Goal: Task Accomplishment & Management: Manage account settings

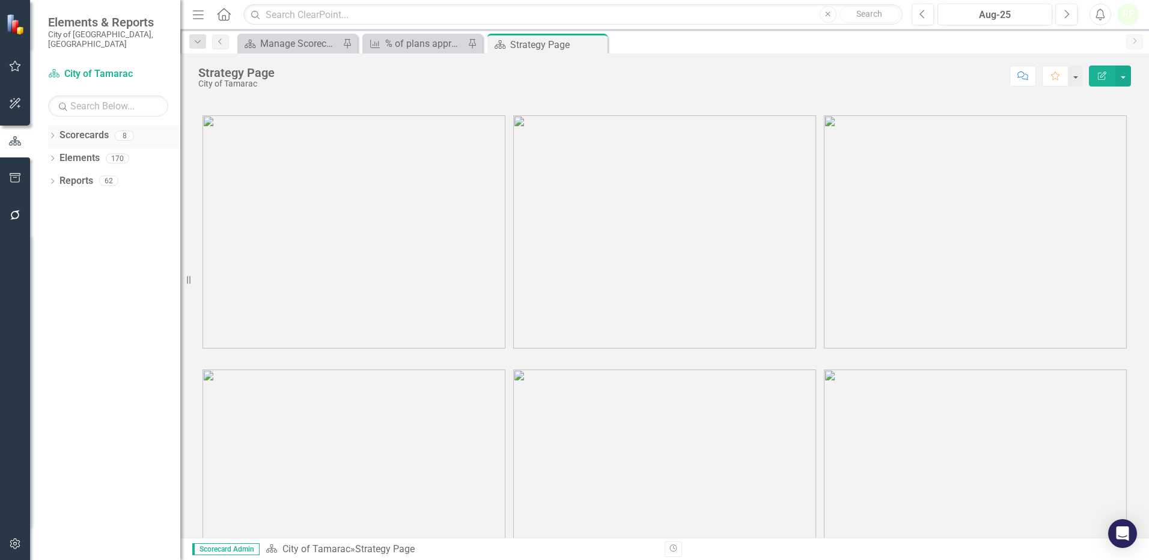
click at [84, 129] on link "Scorecards" at bounding box center [83, 136] width 49 height 14
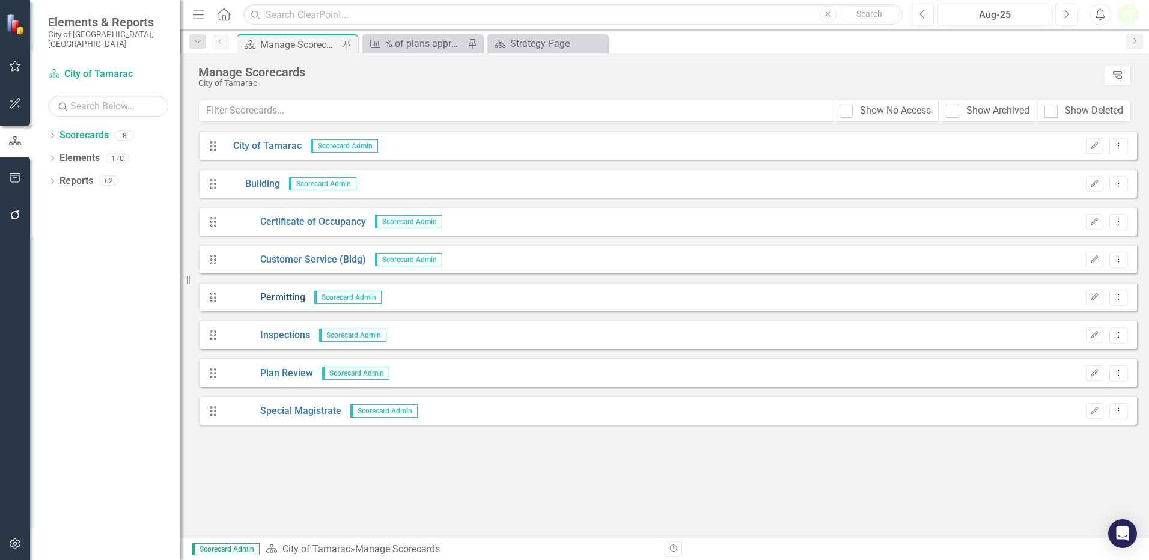
click at [270, 294] on link "Permitting" at bounding box center [264, 298] width 81 height 14
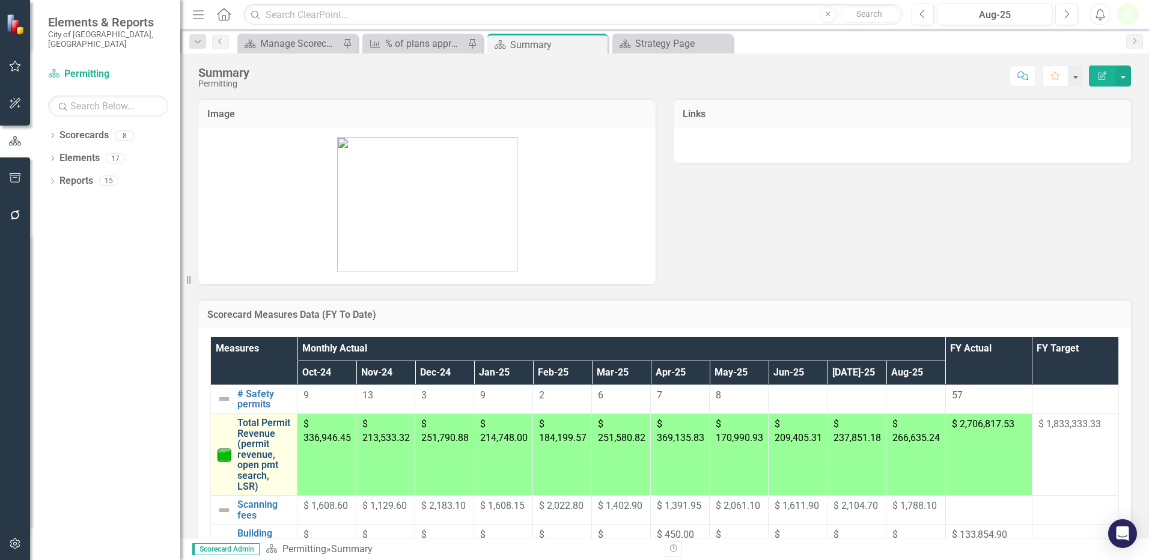
click at [252, 445] on link "Total Permit Revenue (permit revenue, open pmt search, LSR)" at bounding box center [263, 455] width 53 height 74
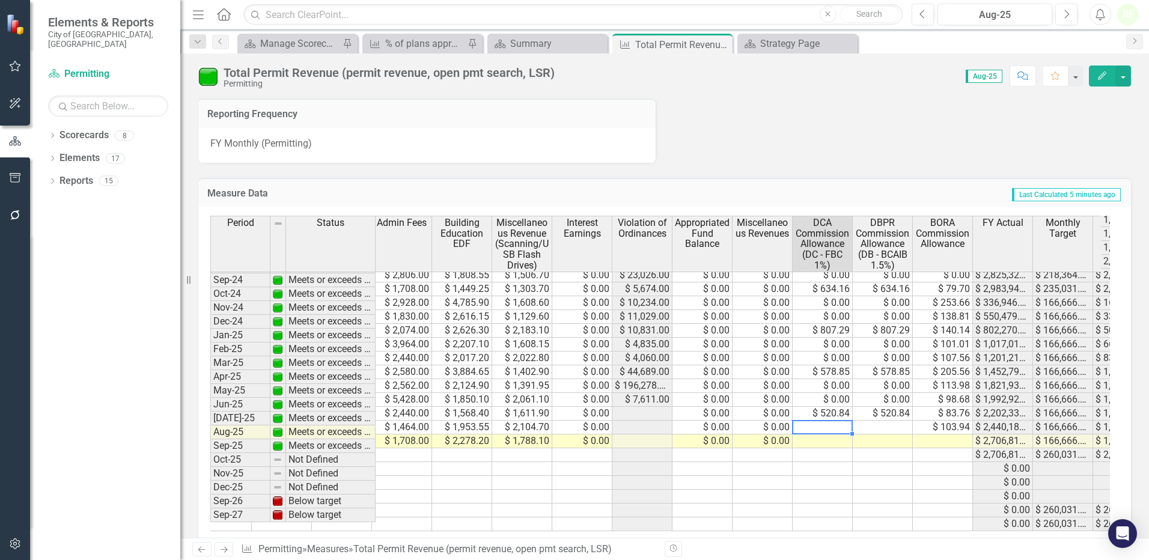
click at [838, 415] on tbody "Jan-23 Meets or exceeds target $ 225,642.34 $ 2,710,000.00 $ 168,993.81 $ 14,13…" at bounding box center [499, 268] width 1307 height 526
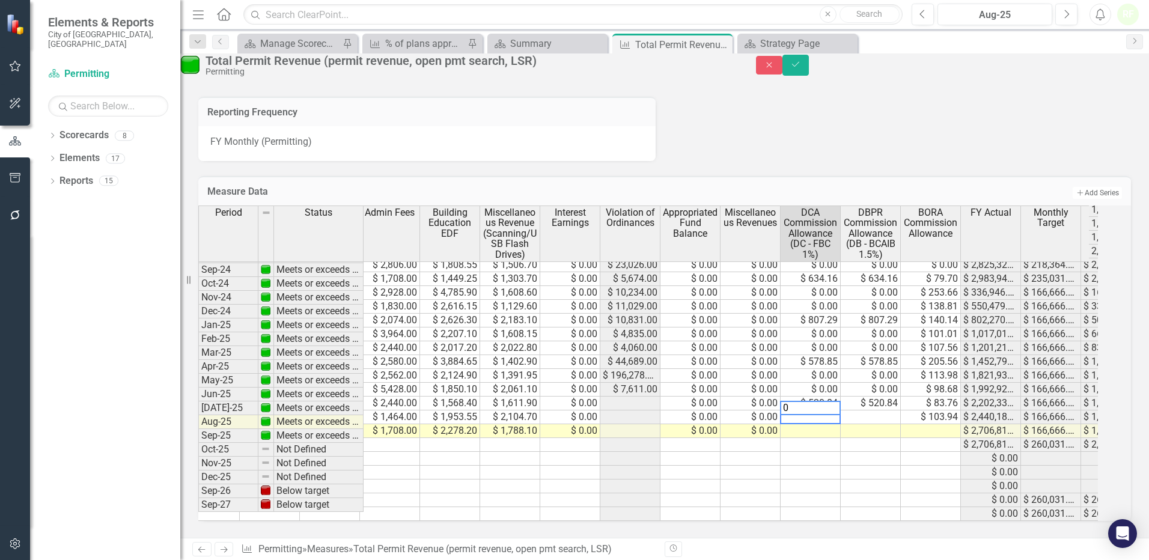
click at [891, 416] on td at bounding box center [871, 417] width 60 height 14
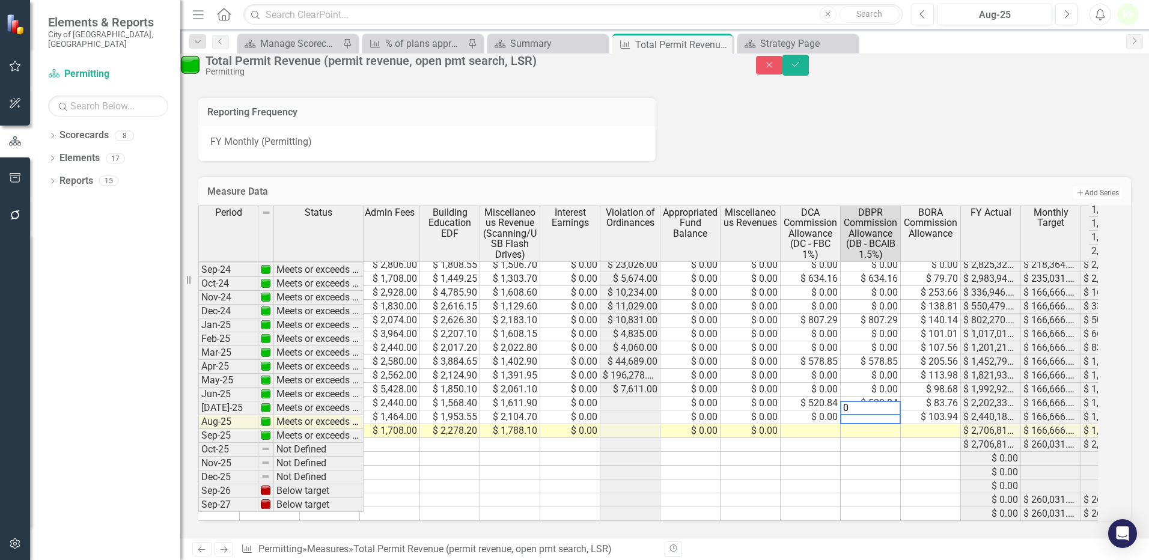
click at [890, 436] on td at bounding box center [871, 431] width 60 height 14
click at [828, 464] on td at bounding box center [810, 459] width 60 height 14
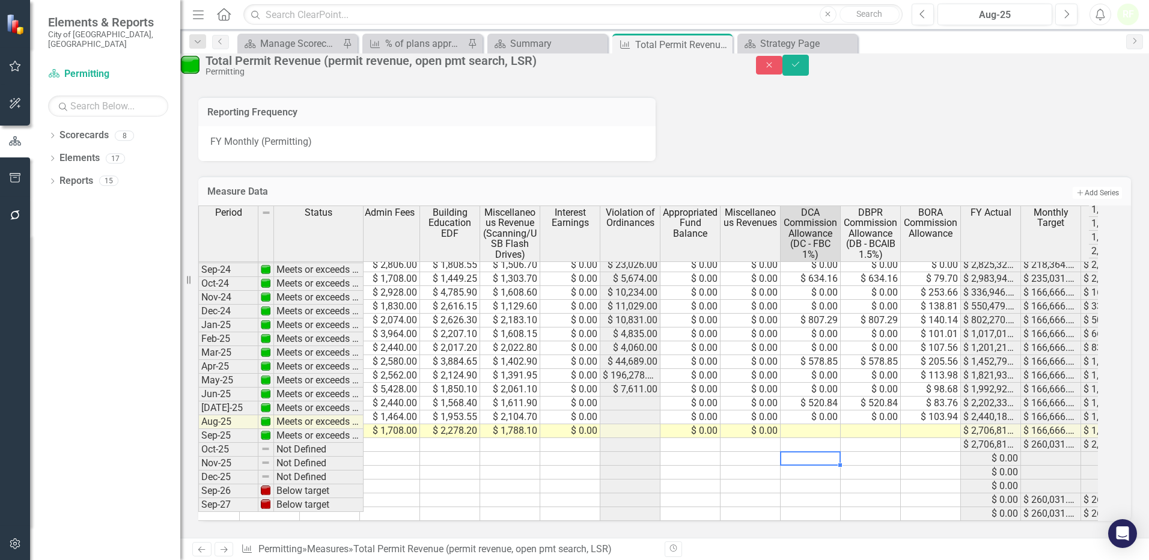
click at [836, 433] on td at bounding box center [810, 431] width 60 height 14
click at [897, 438] on td at bounding box center [871, 431] width 60 height 14
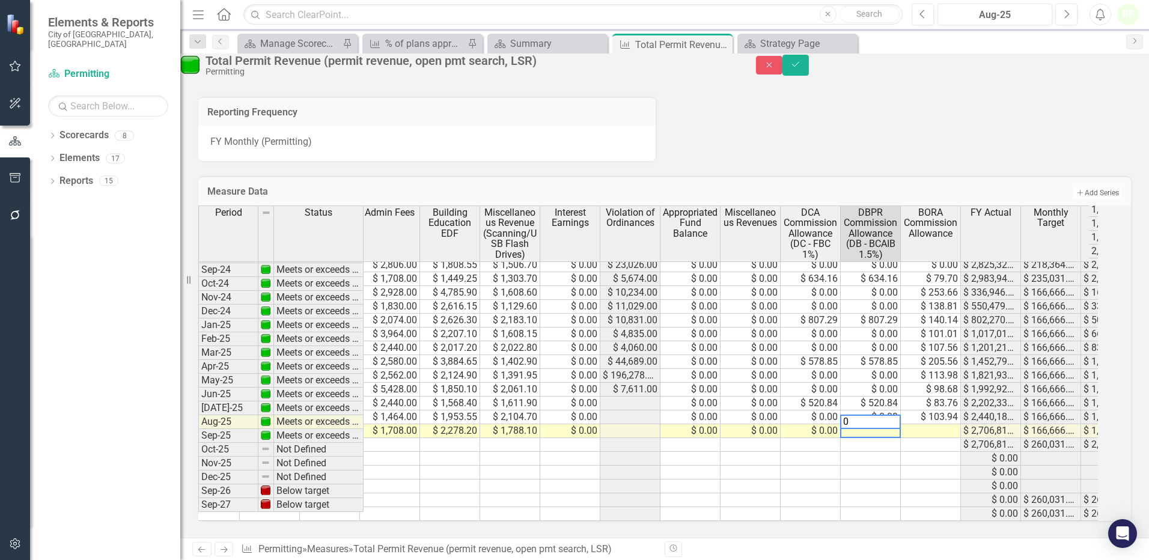
click at [944, 428] on td at bounding box center [931, 431] width 60 height 14
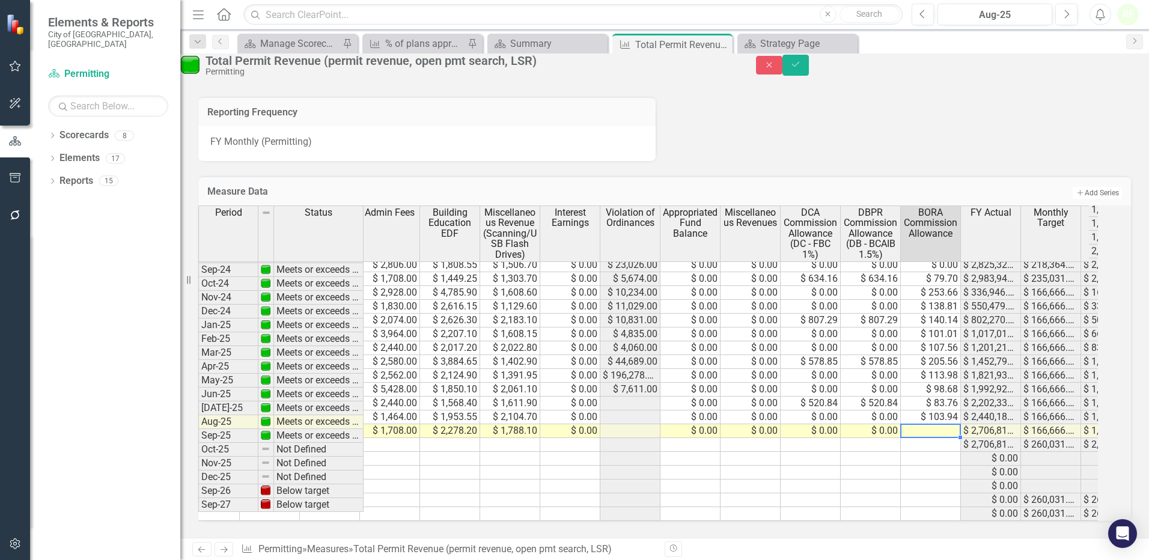
click at [944, 436] on td at bounding box center [931, 431] width 60 height 14
type textarea "121.89"
click at [938, 469] on td at bounding box center [931, 473] width 60 height 14
click at [801, 68] on icon "Save" at bounding box center [795, 64] width 11 height 8
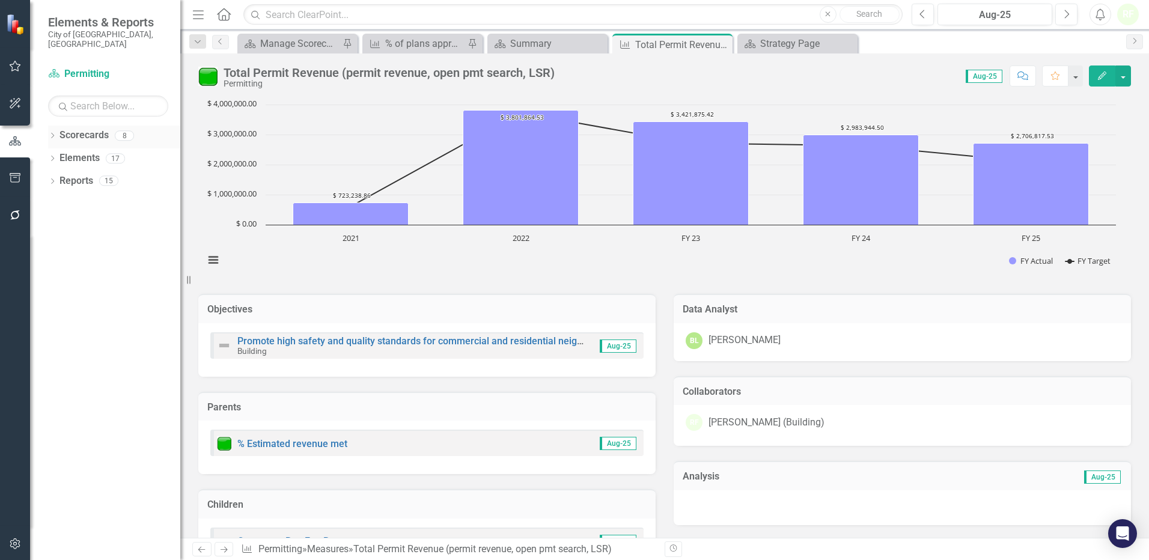
click at [81, 129] on link "Scorecards" at bounding box center [83, 136] width 49 height 14
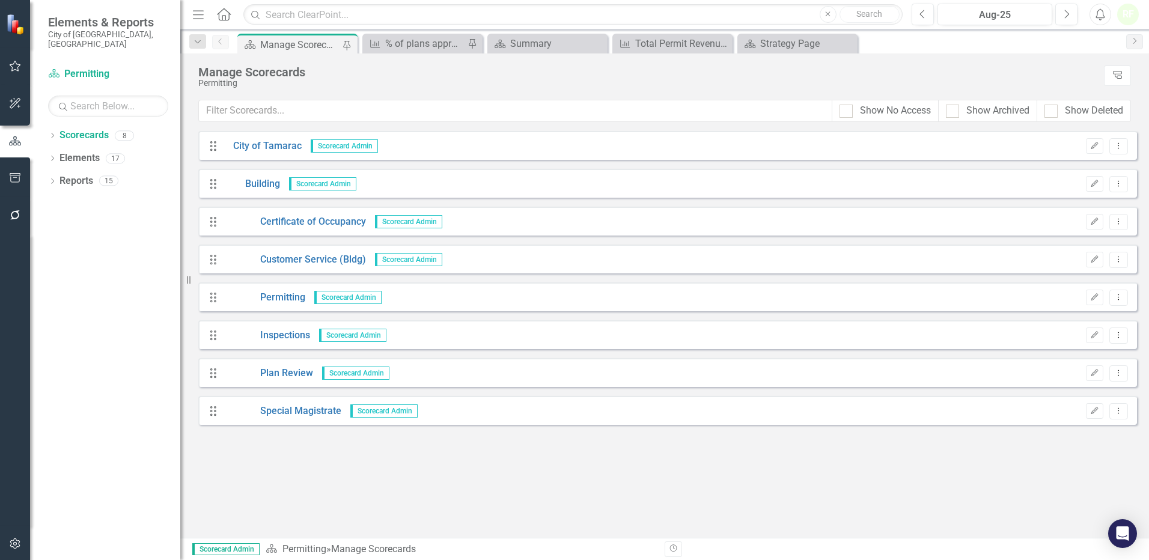
click at [327, 403] on div "Drag Special Magistrate Scorecard Admin Edit Dropdown Menu" at bounding box center [667, 410] width 938 height 29
click at [327, 410] on link "Special Magistrate" at bounding box center [282, 411] width 117 height 14
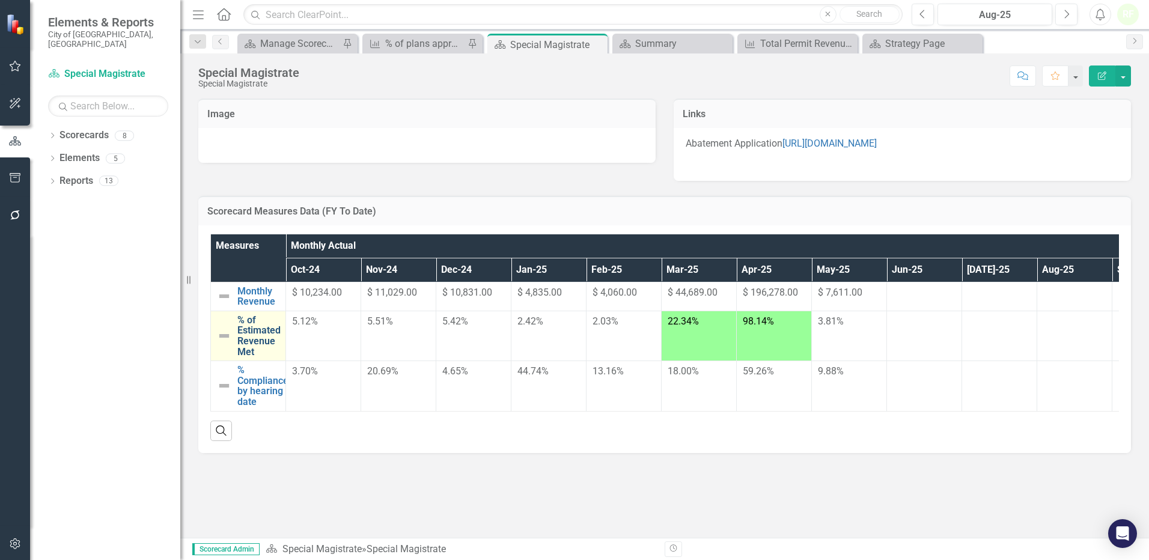
click at [251, 333] on link "% of Estimated Revenue Met" at bounding box center [258, 336] width 43 height 42
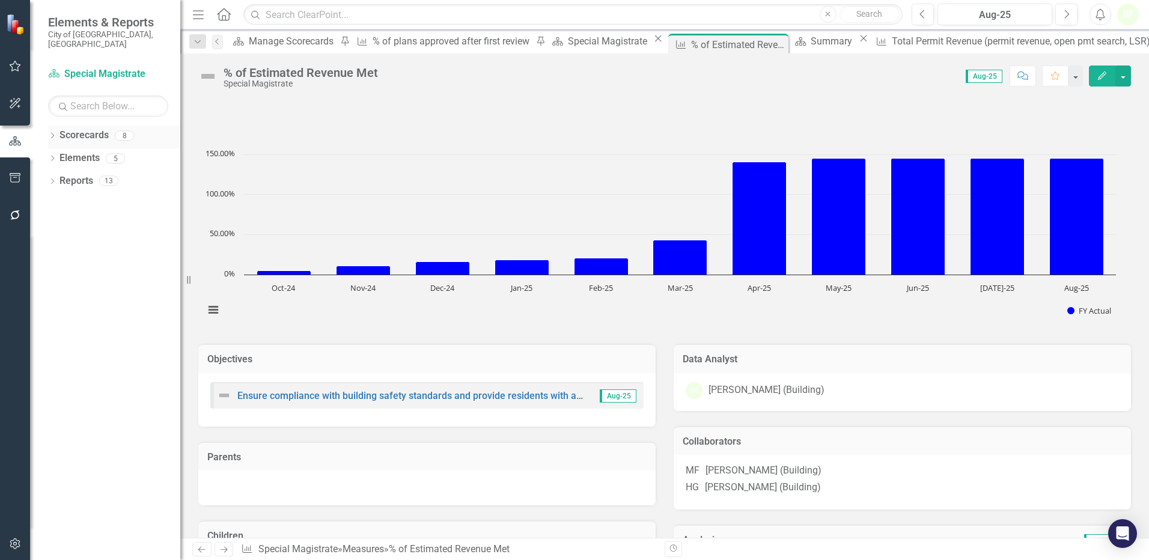
click at [94, 129] on link "Scorecards" at bounding box center [83, 136] width 49 height 14
